Goal: Information Seeking & Learning: Understand process/instructions

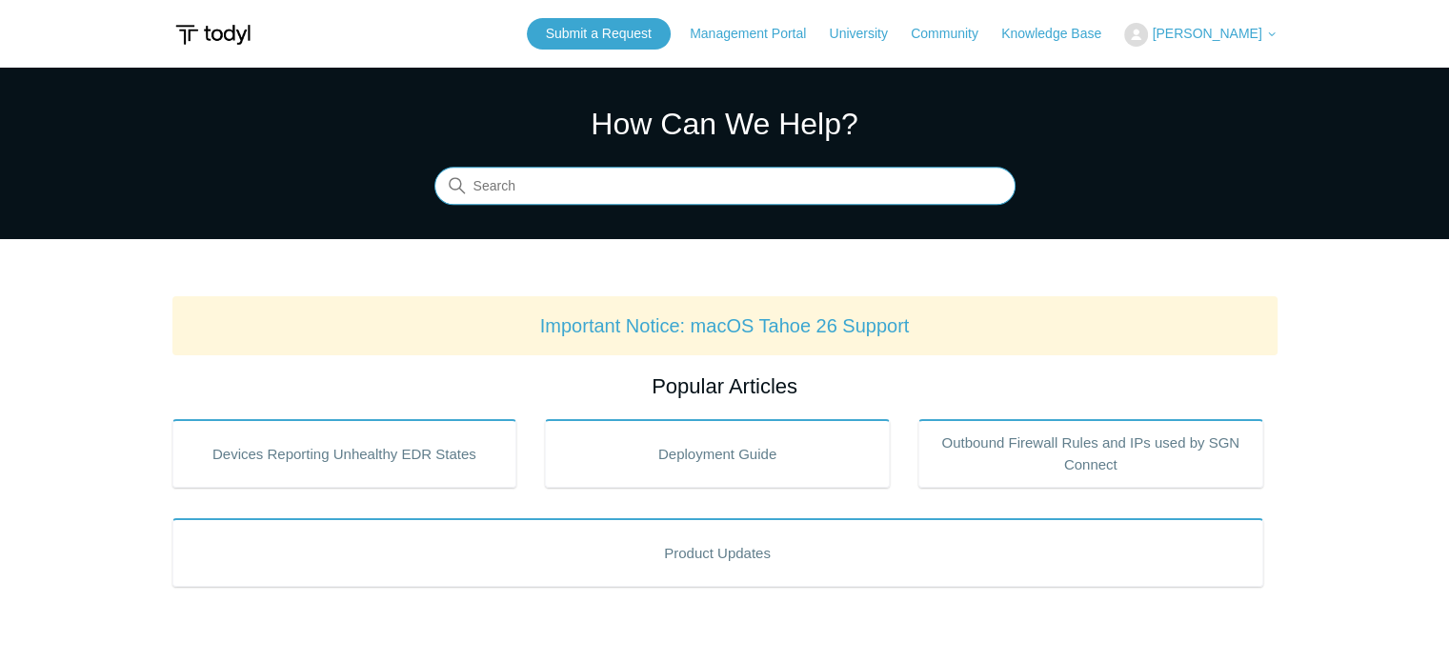
click at [701, 172] on input "Search" at bounding box center [724, 187] width 581 height 38
type input "uninstall"
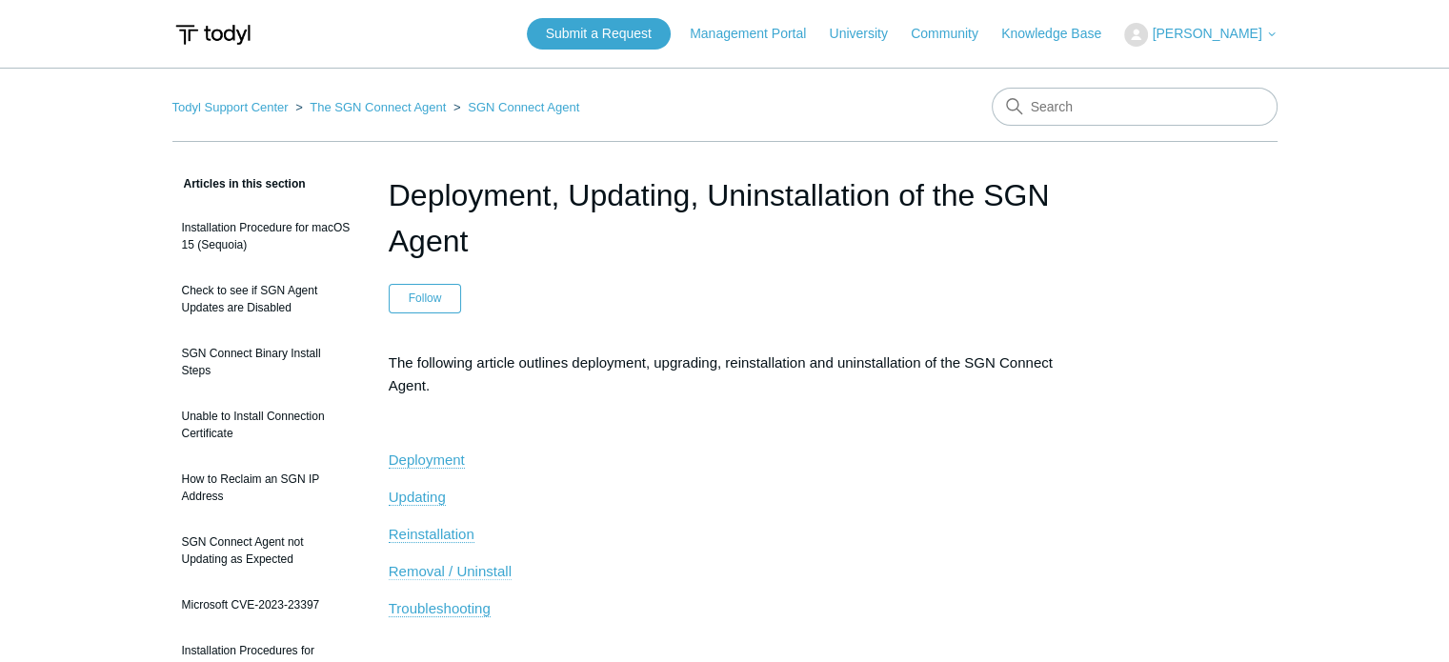
click at [445, 568] on span "Removal / Uninstall" at bounding box center [450, 571] width 123 height 16
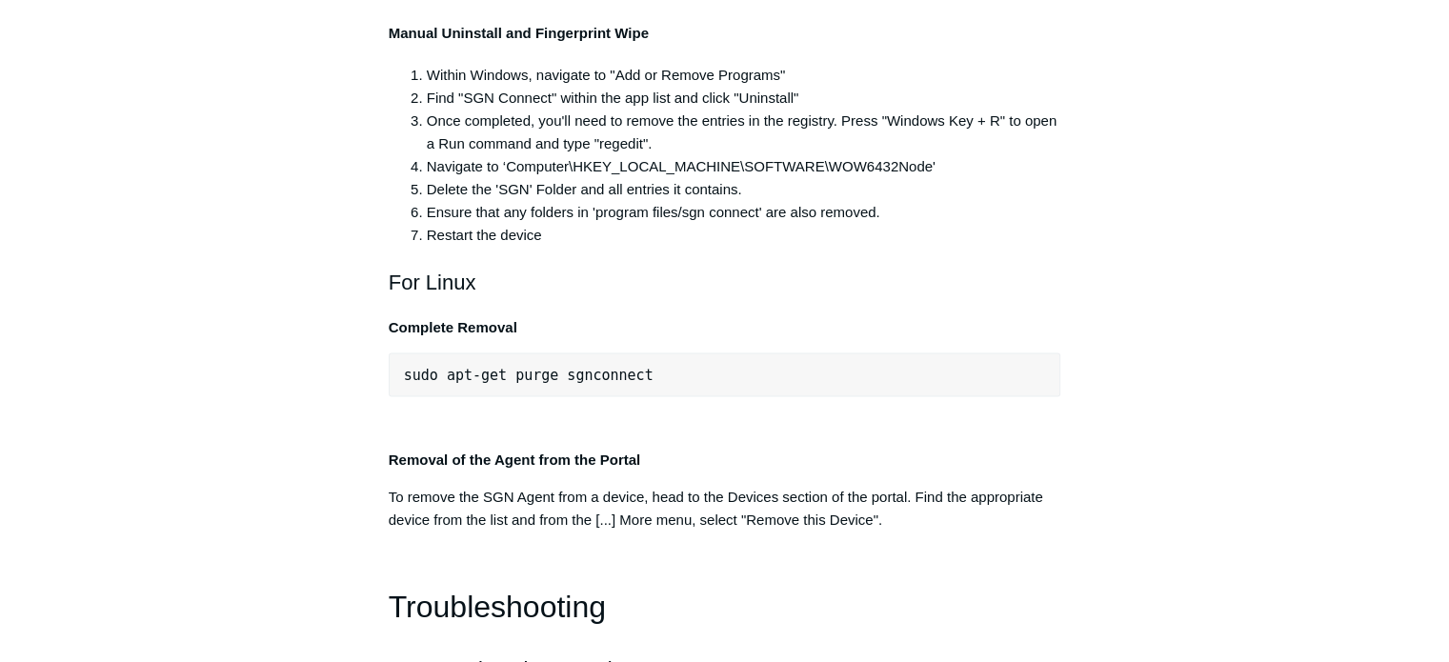
scroll to position [3825, 0]
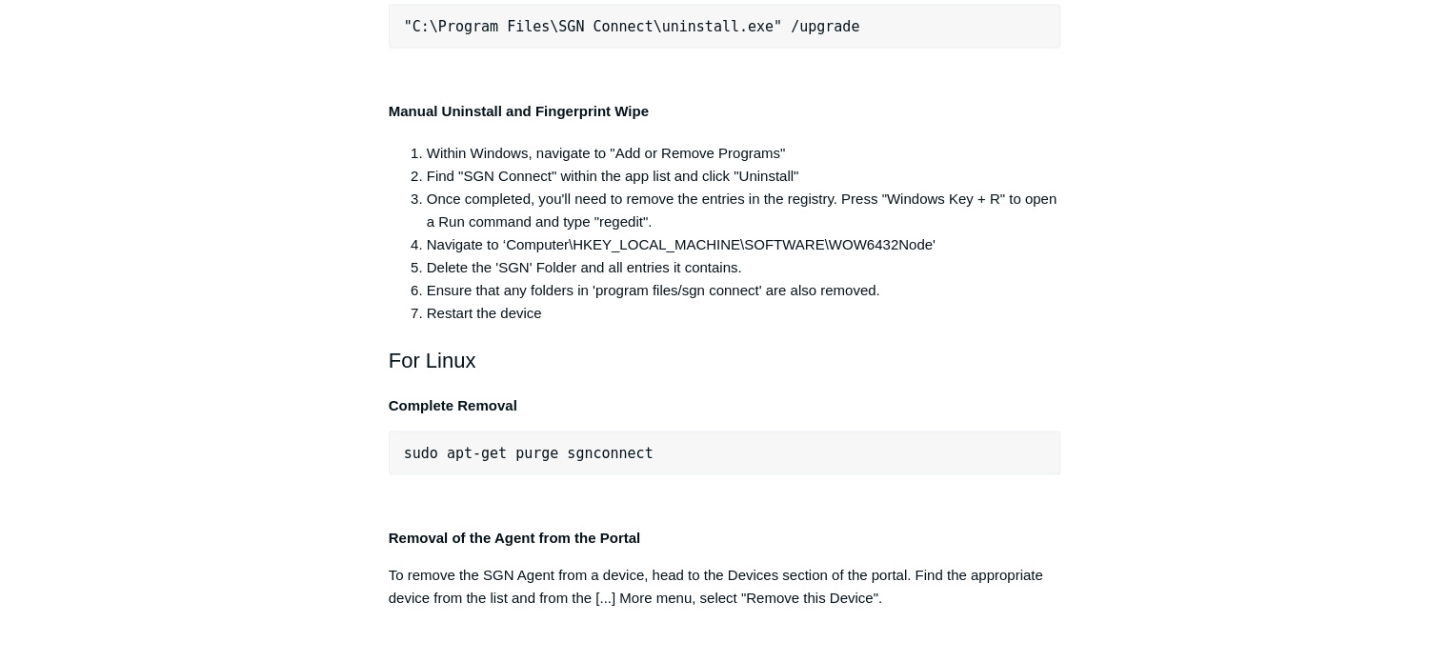
copy div ""C:\Program Files\SGN Connect\uninstall.exe""
